Goal: Task Accomplishment & Management: Complete application form

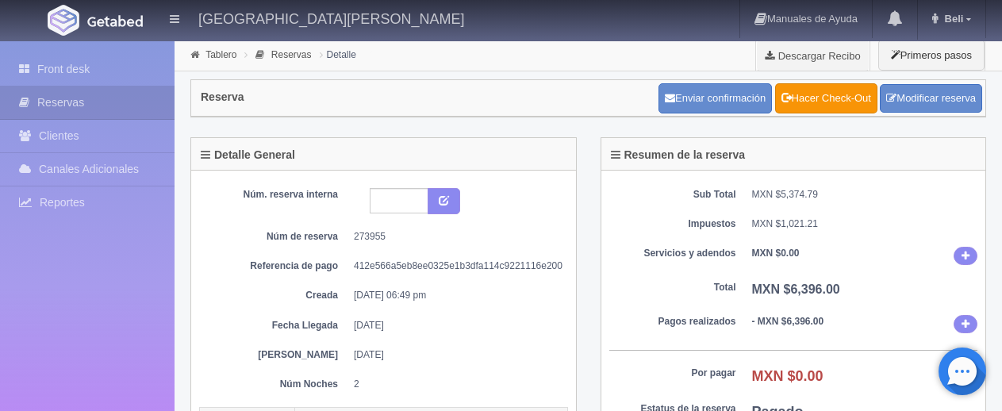
scroll to position [159, 0]
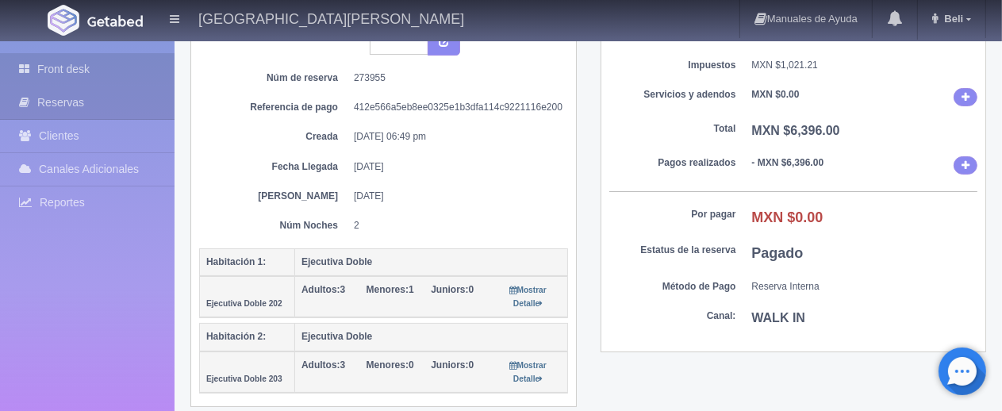
click at [132, 80] on link "Front desk" at bounding box center [87, 69] width 175 height 33
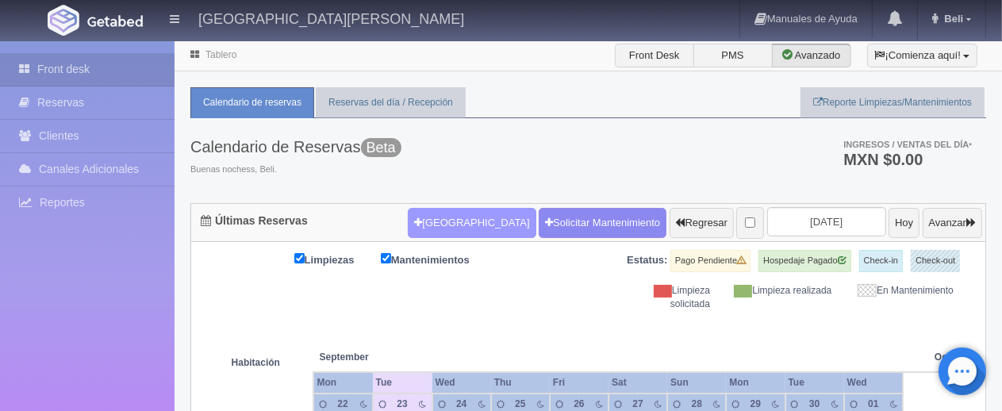
click at [442, 217] on button "[GEOGRAPHIC_DATA]" at bounding box center [472, 223] width 128 height 30
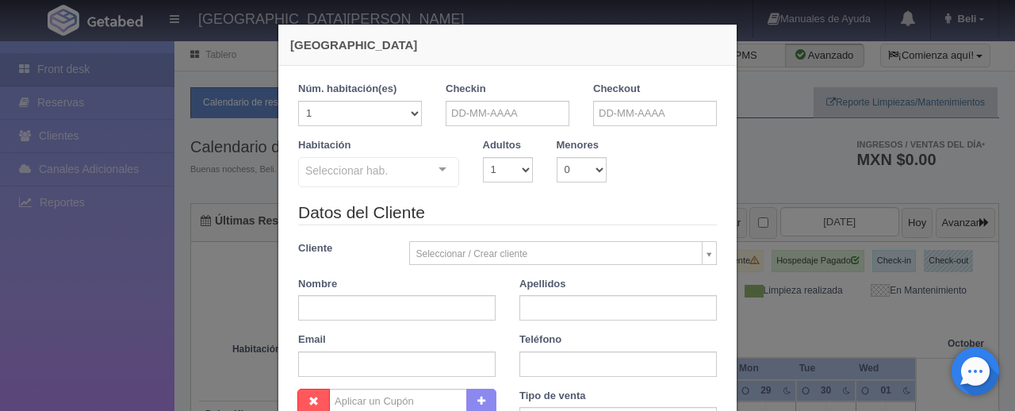
checkbox input "false"
drag, startPoint x: 489, startPoint y: 89, endPoint x: 497, endPoint y: 115, distance: 27.6
click at [489, 90] on div "Checkin" at bounding box center [508, 104] width 124 height 44
click at [500, 117] on input "text" at bounding box center [508, 113] width 124 height 25
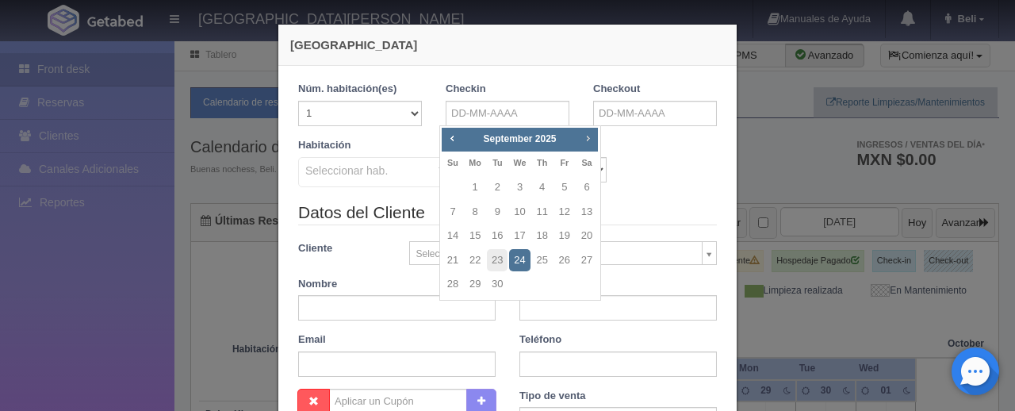
click at [584, 144] on span "Next" at bounding box center [587, 138] width 13 height 13
click at [540, 213] on link "9" at bounding box center [542, 212] width 21 height 23
type input "[DATE]"
checkbox input "false"
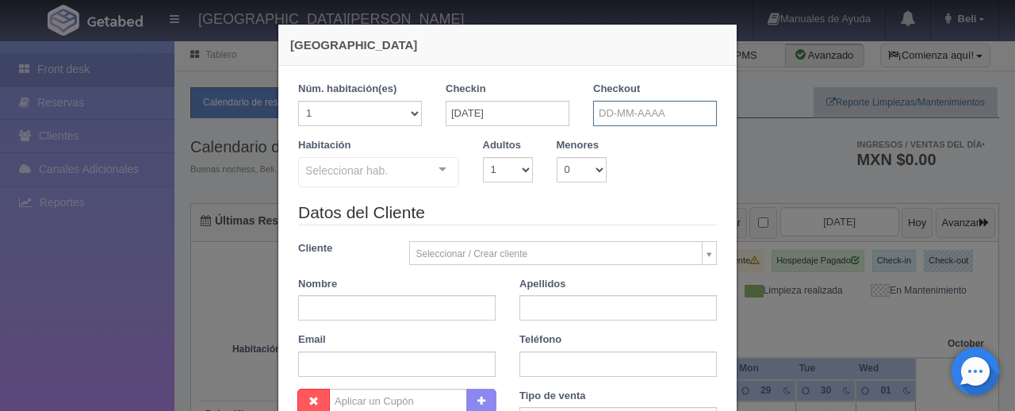
click at [600, 123] on input "text" at bounding box center [655, 113] width 124 height 25
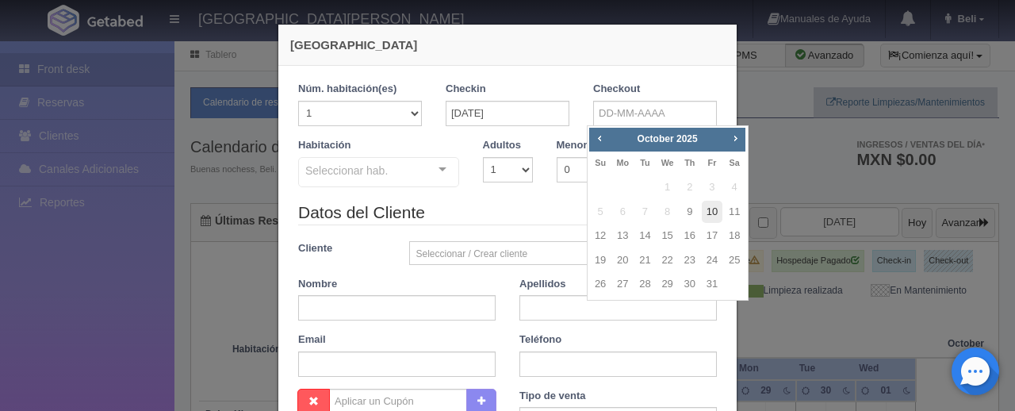
click at [719, 211] on link "10" at bounding box center [712, 212] width 21 height 23
type input "[DATE]"
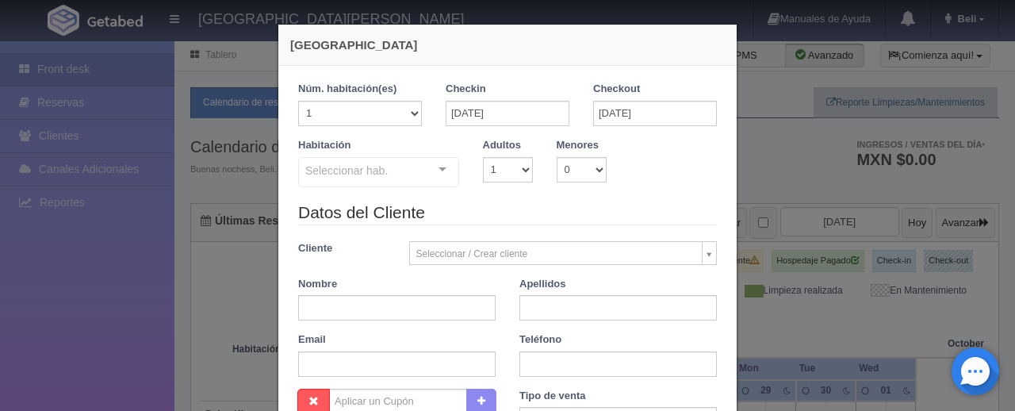
checkbox input "false"
click at [415, 173] on div "Seleccionar hab." at bounding box center [378, 172] width 161 height 30
click at [563, 242] on div "Datos del Cliente Cliente Seleccionar / Crear cliente Nuevo Cliente [PERSON_NAM…" at bounding box center [507, 295] width 443 height 188
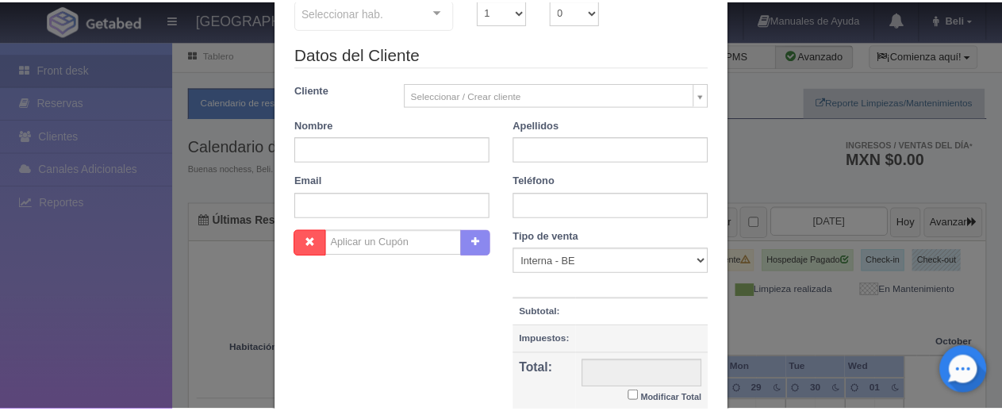
scroll to position [315, 0]
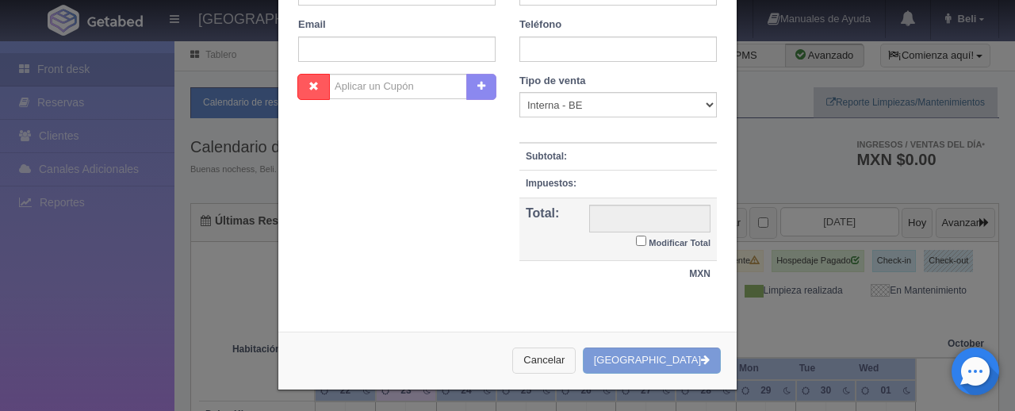
click at [576, 349] on button "Cancelar" at bounding box center [543, 360] width 63 height 26
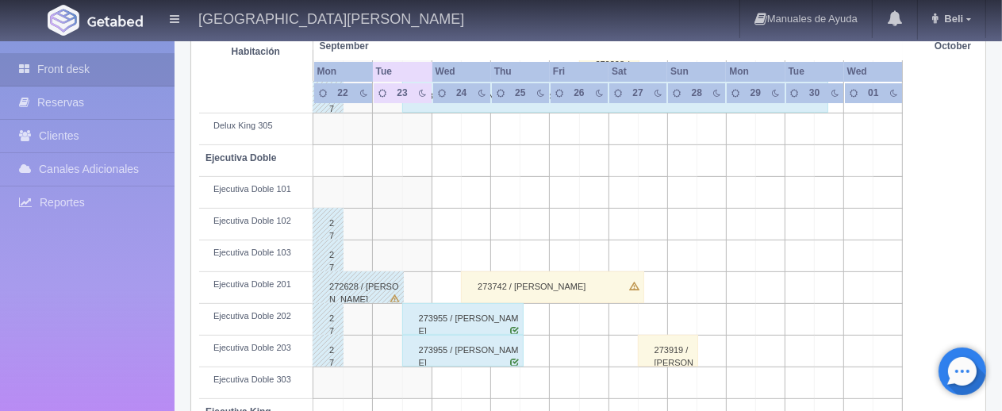
scroll to position [238, 0]
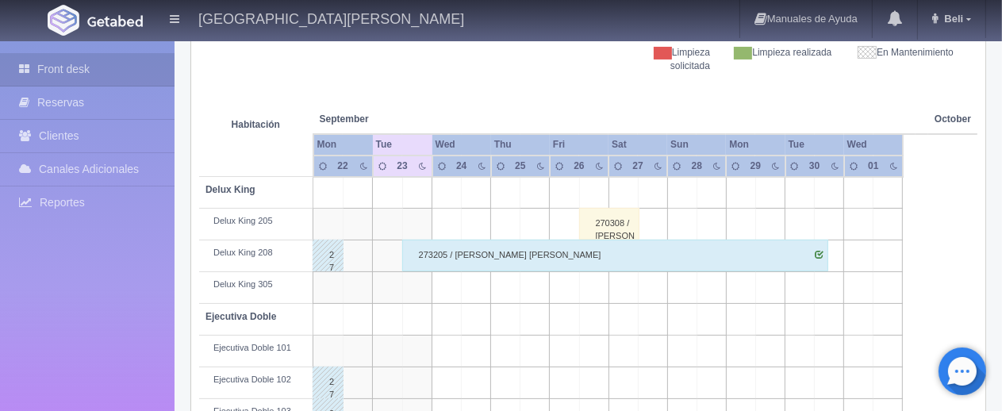
click at [414, 258] on div "273205 / [PERSON_NAME] [PERSON_NAME]" at bounding box center [615, 256] width 427 height 32
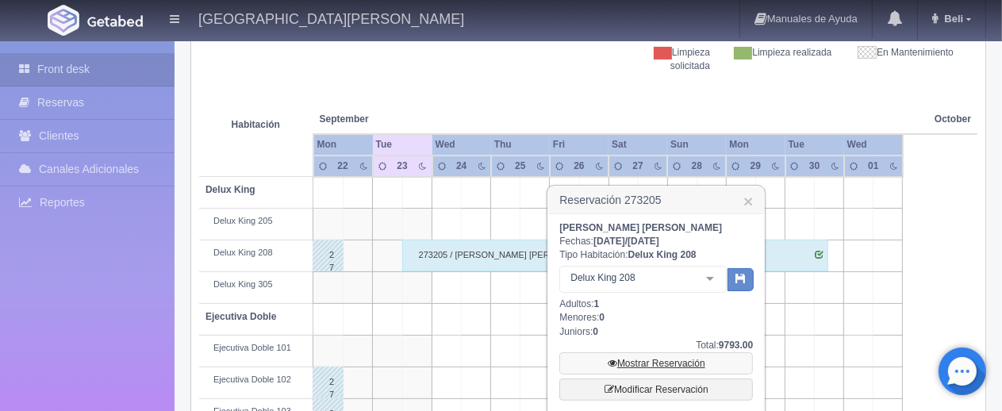
click at [693, 359] on link "Mostrar Reservación" at bounding box center [656, 363] width 194 height 22
